Goal: Task Accomplishment & Management: Use online tool/utility

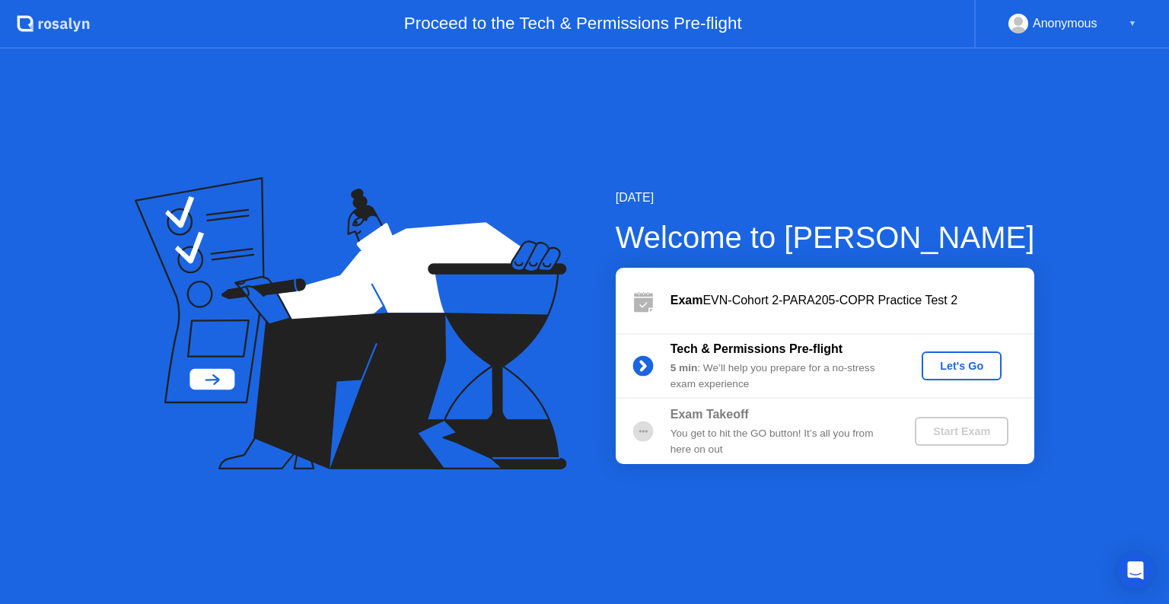
click at [970, 352] on button "Let's Go" at bounding box center [961, 366] width 80 height 29
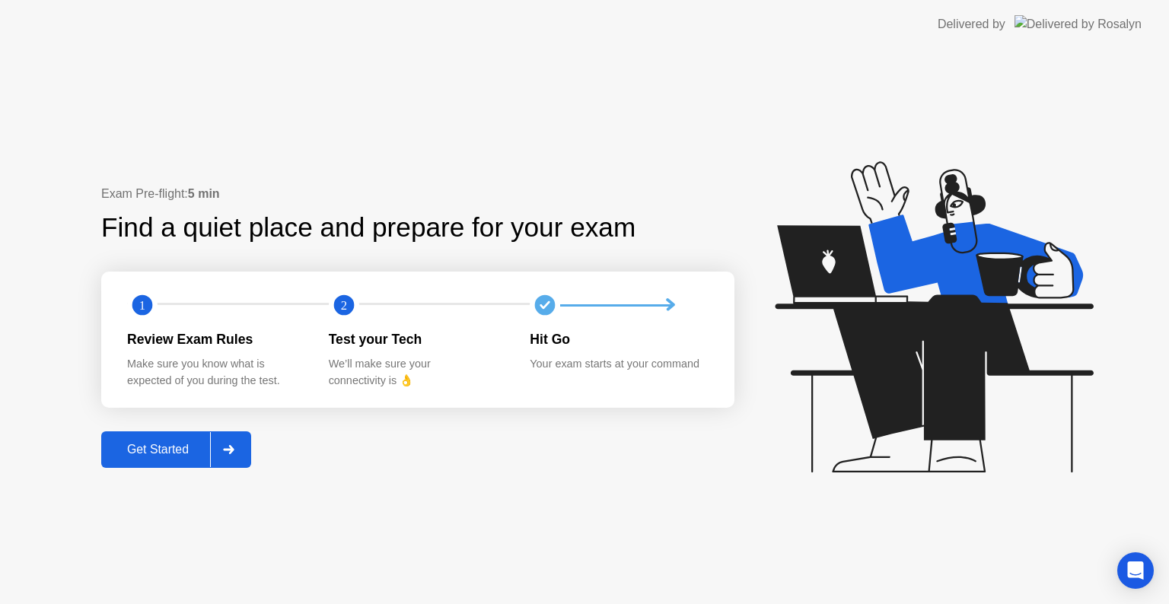
click at [183, 457] on div "Get Started" at bounding box center [158, 450] width 104 height 14
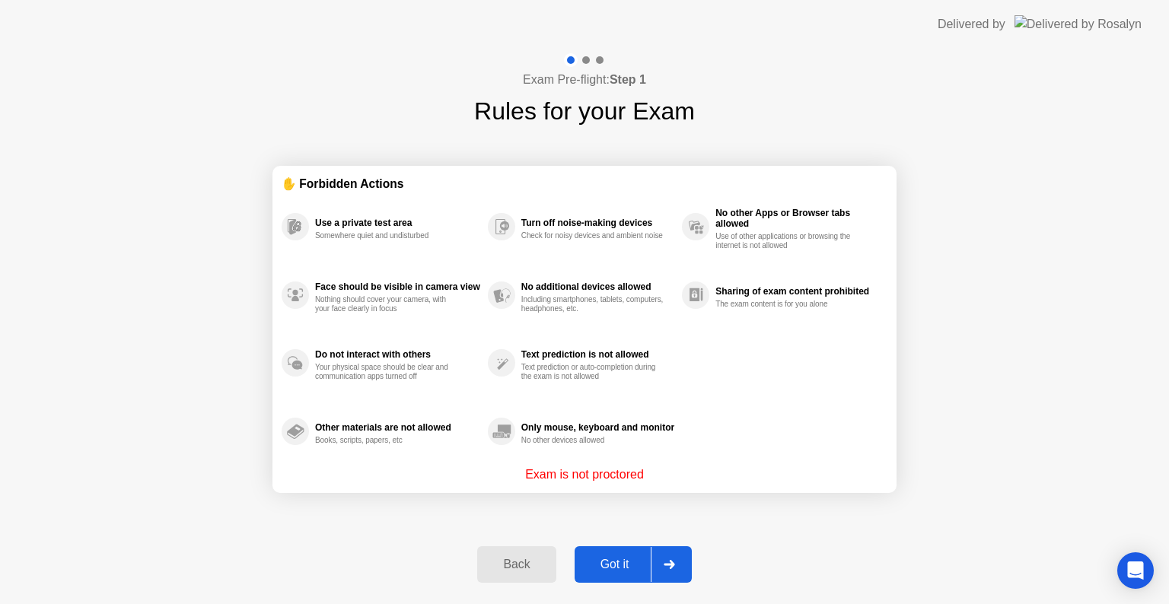
click at [667, 560] on icon at bounding box center [669, 564] width 11 height 9
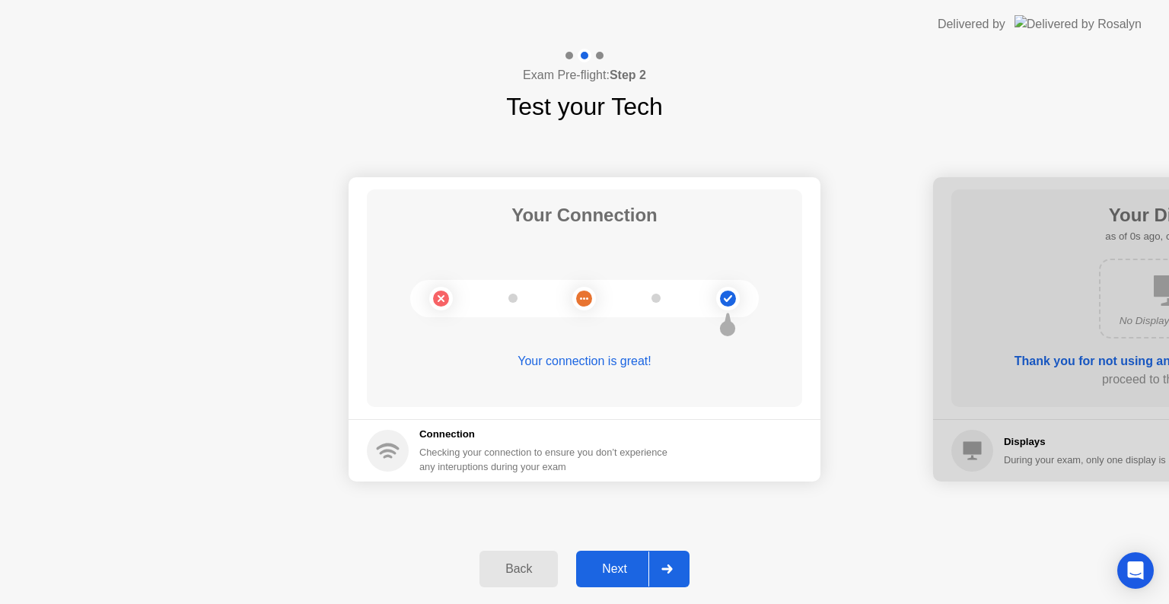
click at [660, 564] on div at bounding box center [666, 569] width 37 height 35
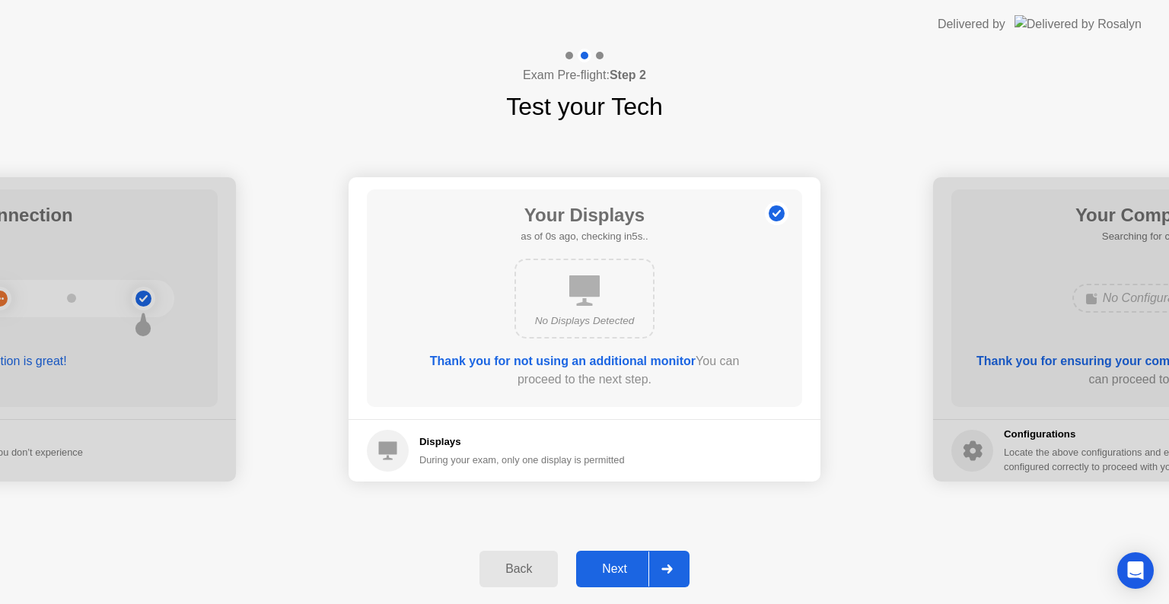
click at [660, 564] on div at bounding box center [666, 569] width 37 height 35
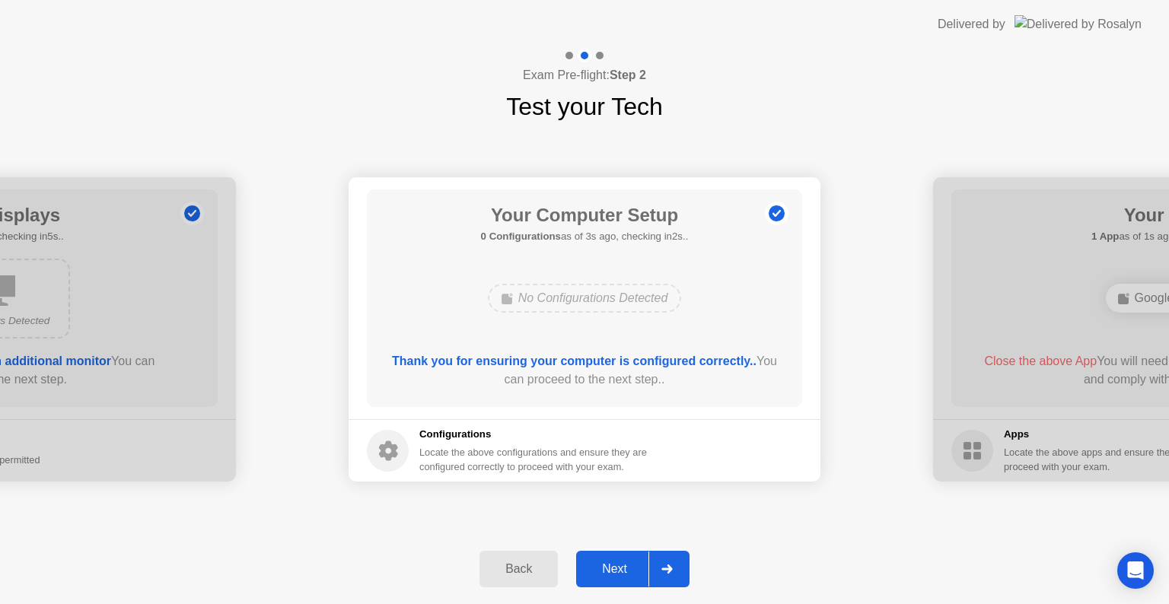
click at [664, 558] on div at bounding box center [666, 569] width 37 height 35
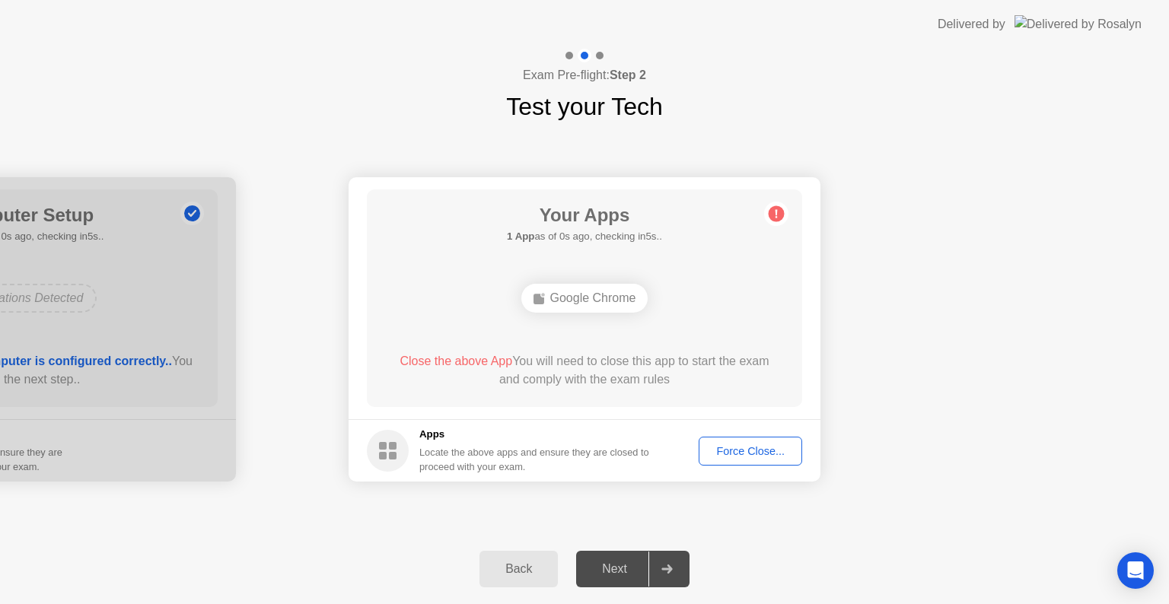
click at [755, 461] on button "Force Close..." at bounding box center [750, 451] width 103 height 29
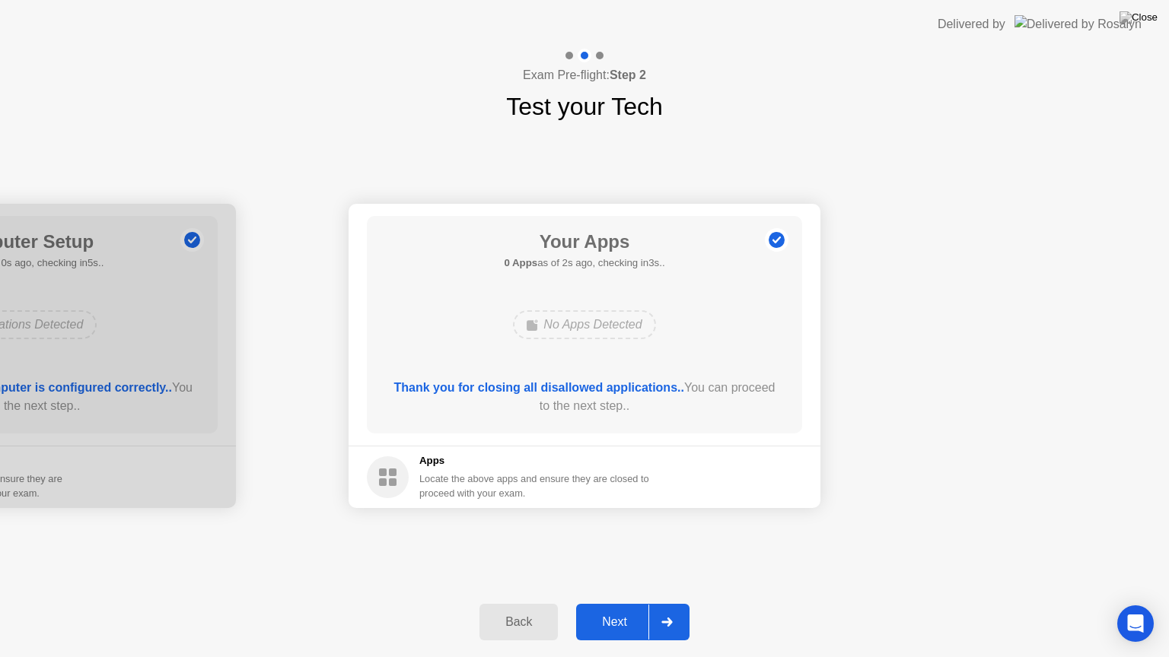
click at [631, 603] on button "Next" at bounding box center [632, 622] width 113 height 37
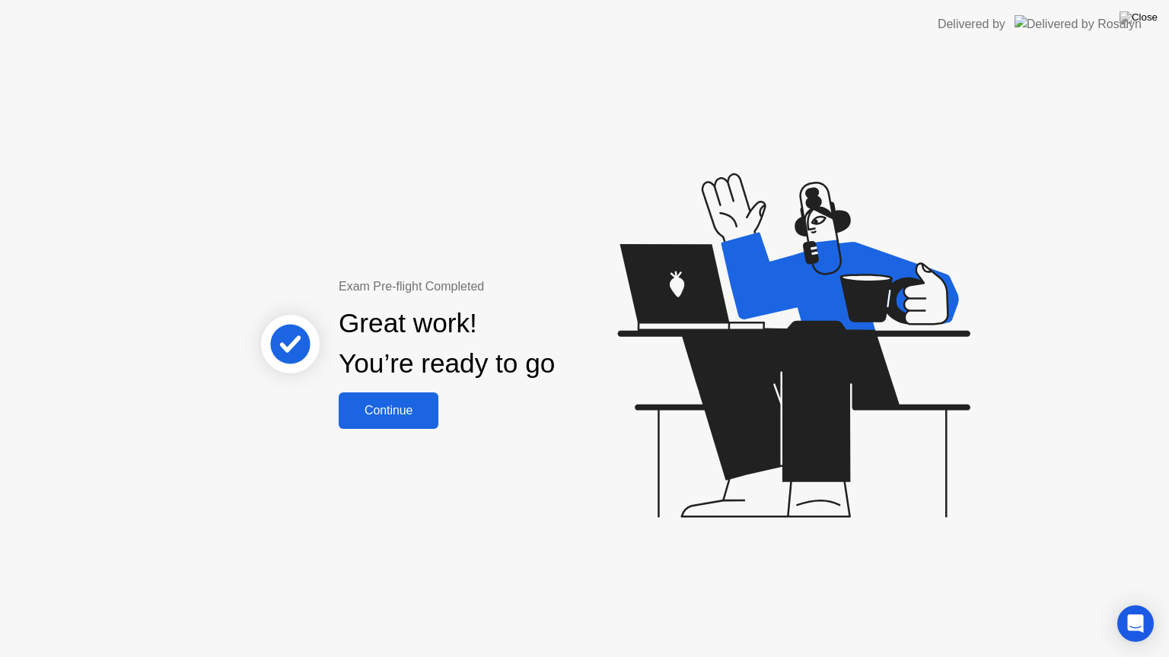
click at [364, 426] on button "Continue" at bounding box center [389, 411] width 100 height 37
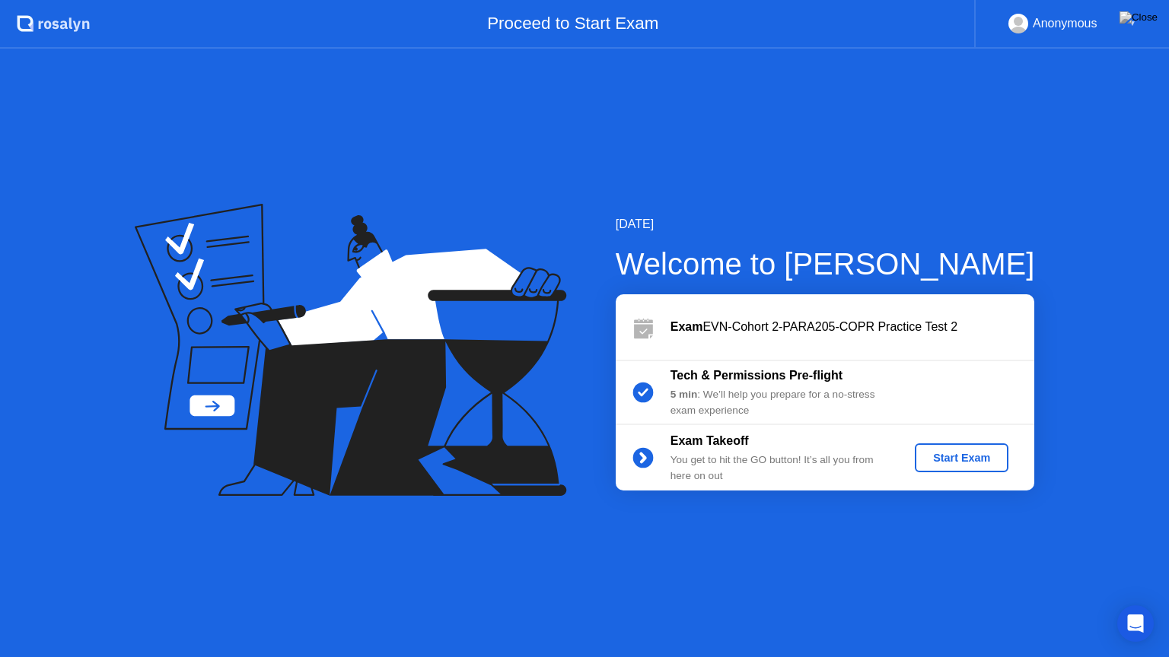
click at [937, 457] on div "Start Exam" at bounding box center [961, 458] width 81 height 12
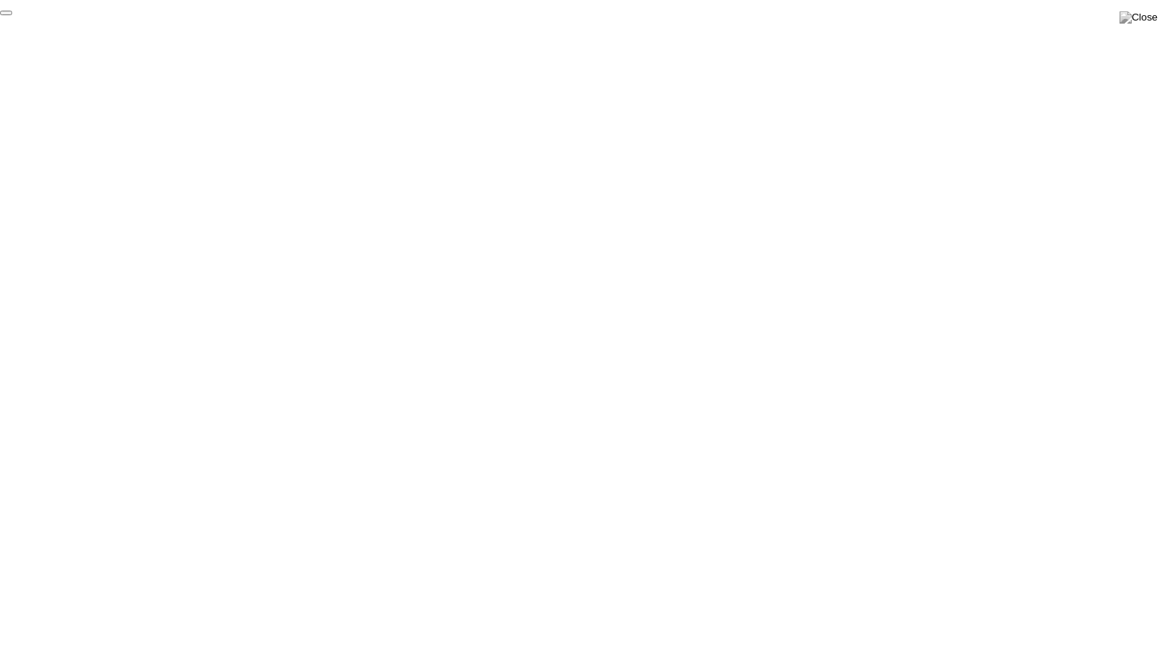
click div "End Proctoring Session"
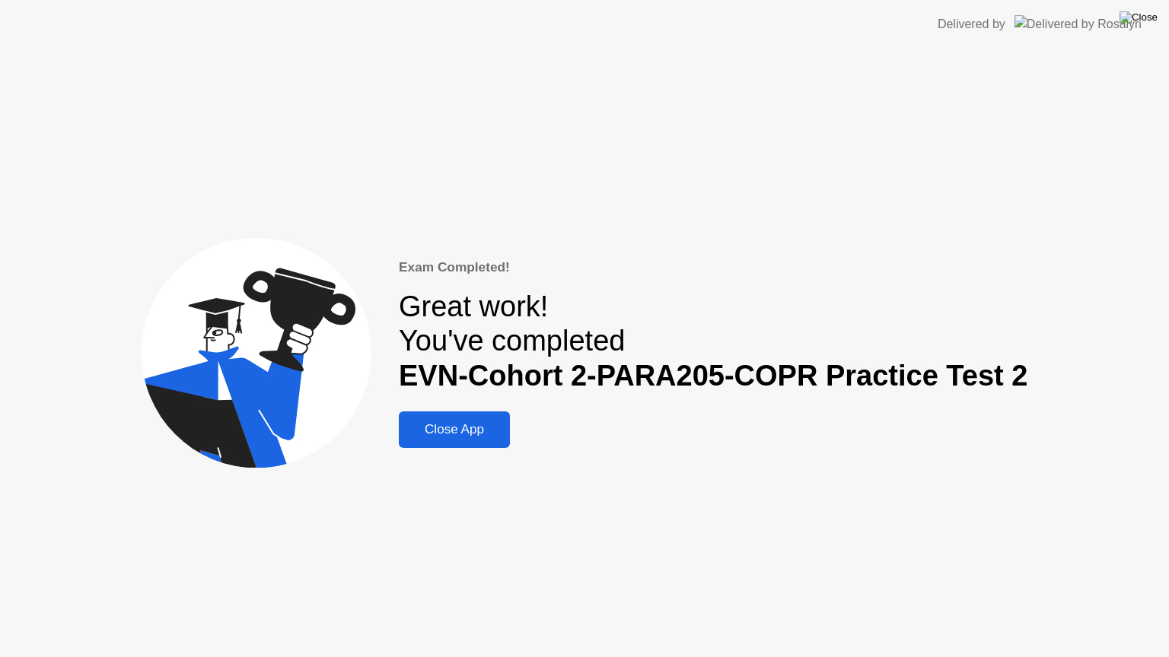
click at [1151, 18] on img at bounding box center [1138, 17] width 38 height 12
